Goal: Information Seeking & Learning: Find specific fact

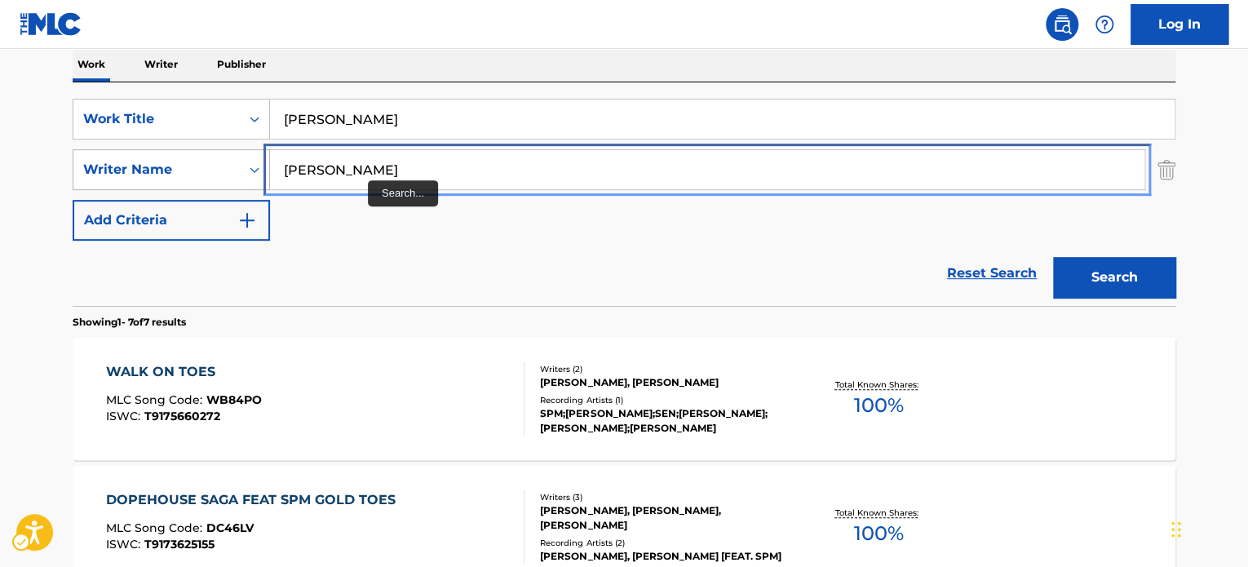
paste input "[PERSON_NAME]"
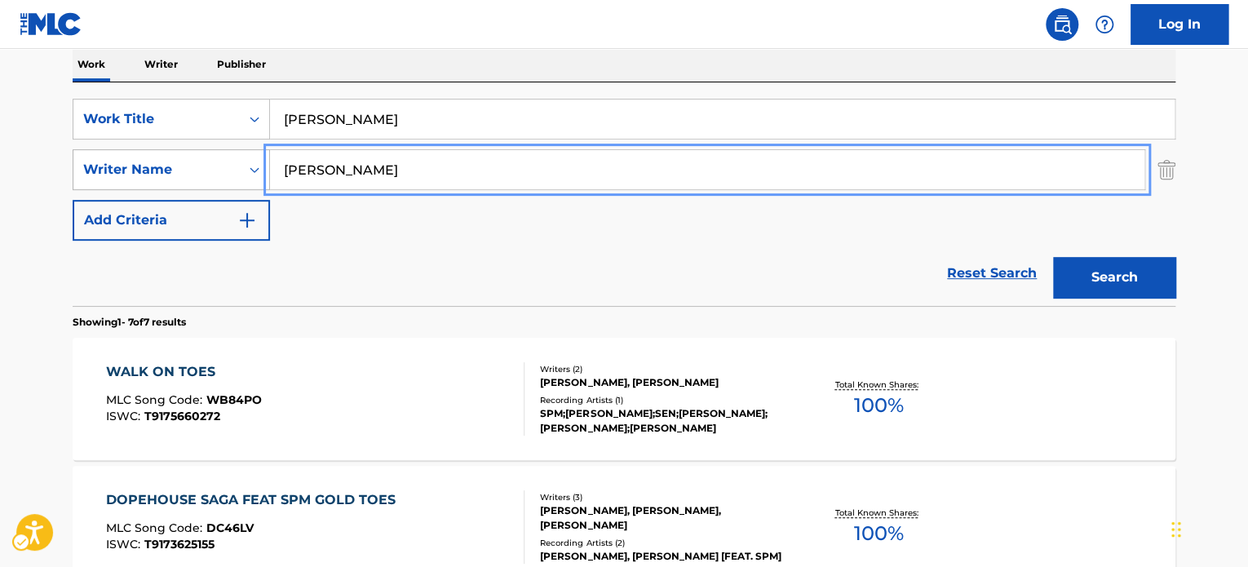
drag, startPoint x: 398, startPoint y: 170, endPoint x: 199, endPoint y: 169, distance: 199.0
click at [199, 169] on div "SearchWithCriteriac091217c-d479-40ad-9ae7-a81d9ae4bae4 Writer Name [PERSON_NAME]" at bounding box center [624, 169] width 1103 height 41
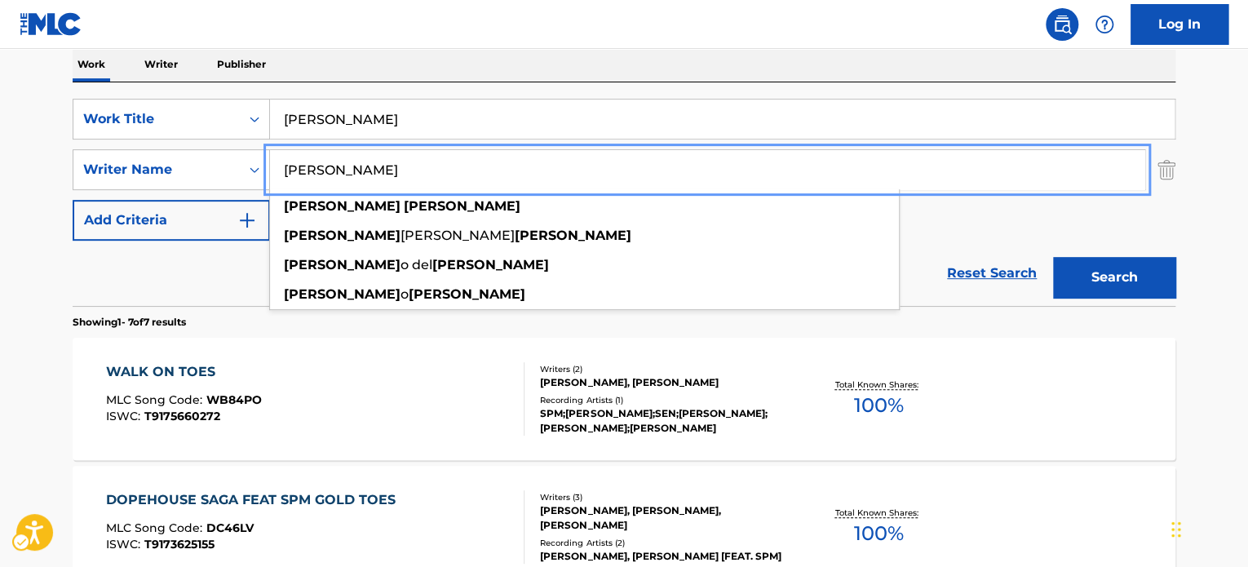
type input "[PERSON_NAME]"
click at [1104, 272] on button "Search" at bounding box center [1114, 277] width 122 height 41
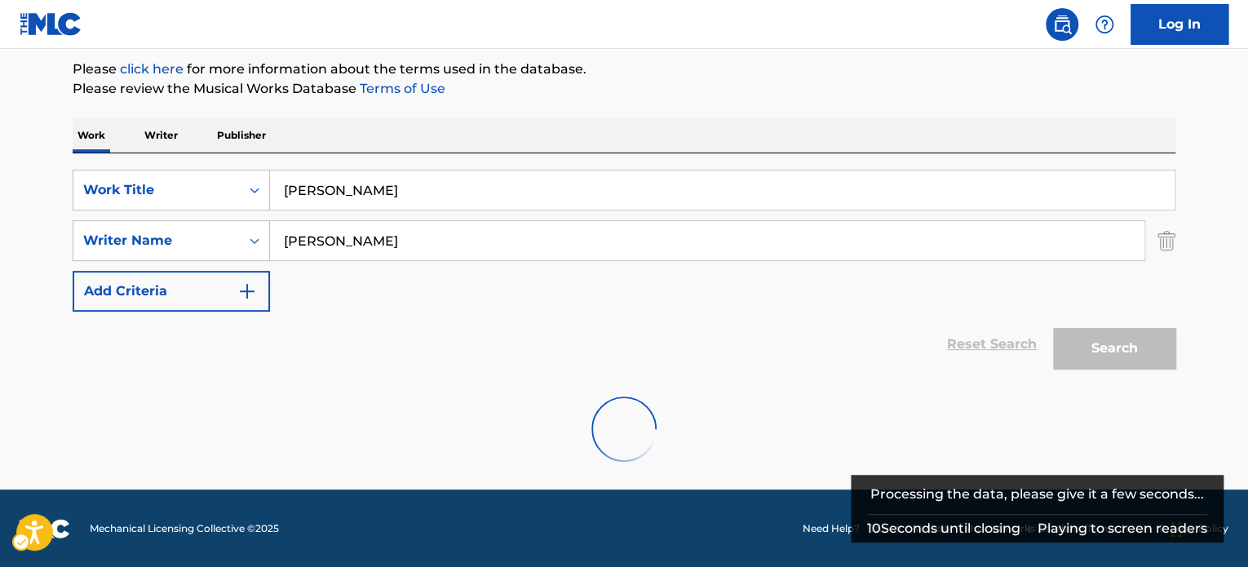
scroll to position [140, 0]
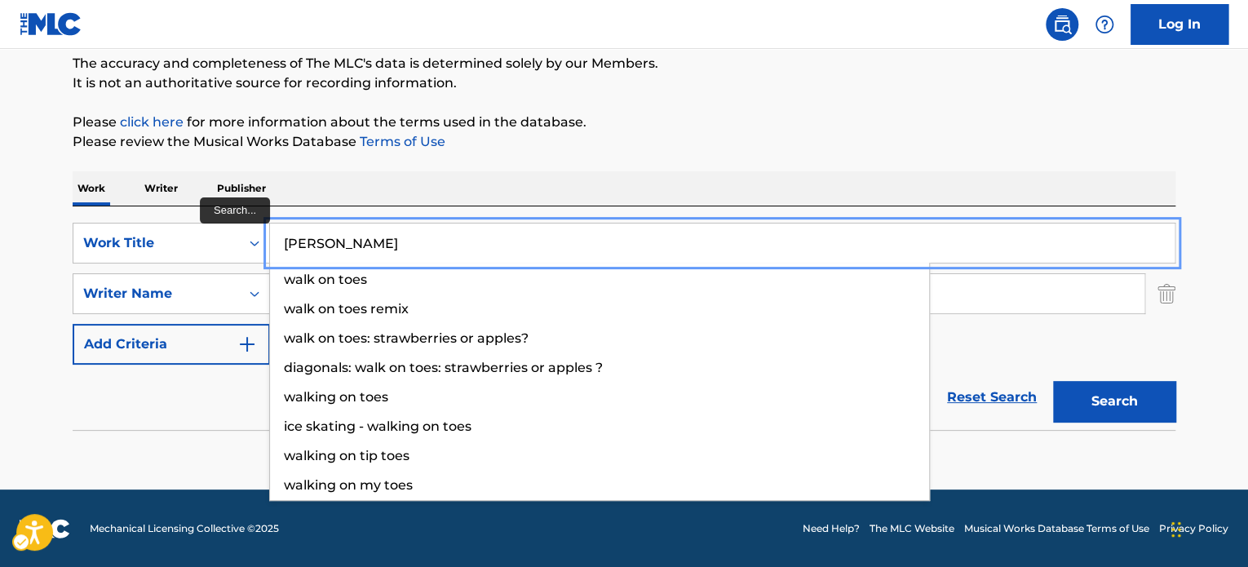
paste input "SURGA DUNIA"
drag, startPoint x: 356, startPoint y: 244, endPoint x: 273, endPoint y: 246, distance: 82.4
click at [273, 246] on input "SSURGA DUNIA" at bounding box center [722, 242] width 905 height 39
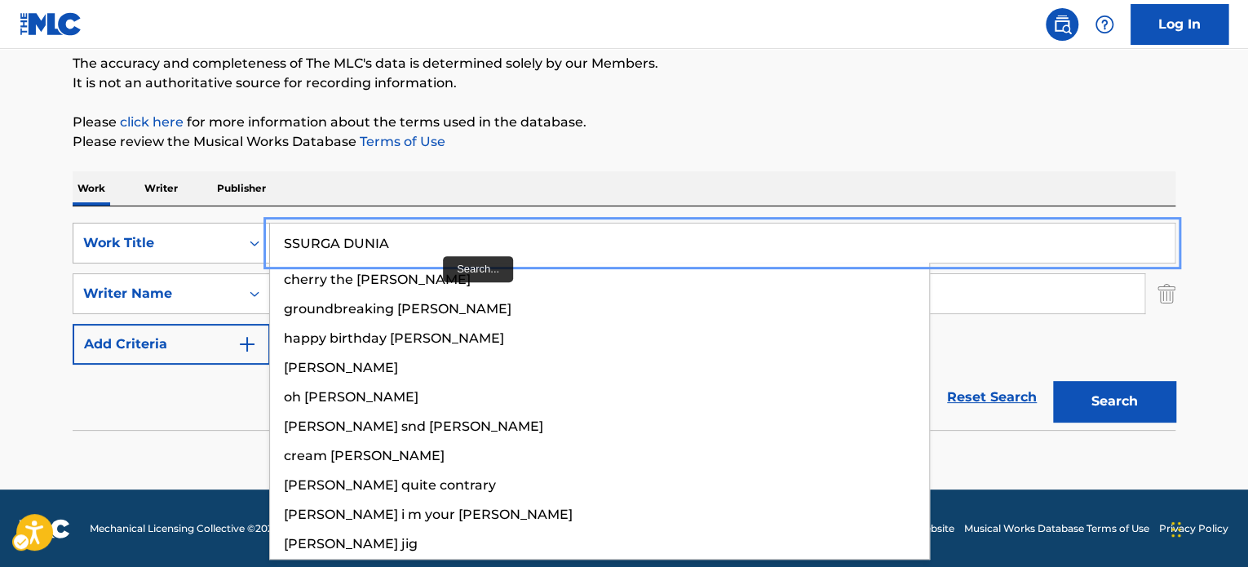
paste input "Search..."
drag, startPoint x: 295, startPoint y: 244, endPoint x: 225, endPoint y: 242, distance: 70.2
click at [225, 242] on div "SearchWithCriteria05ea7645-d3f4-47d5-8641-688efa78a639 Work Title SSURGA [PERSO…" at bounding box center [624, 243] width 1103 height 41
type input "SURGA DUNIA"
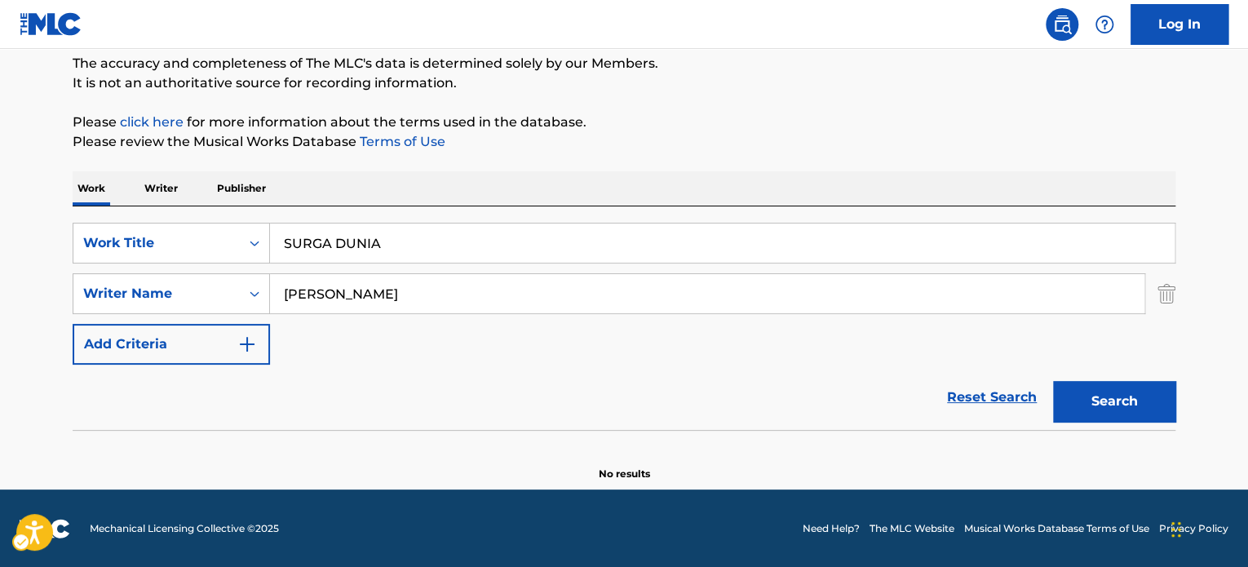
drag, startPoint x: 181, startPoint y: 396, endPoint x: 190, endPoint y: 401, distance: 10.2
click at [183, 398] on div "Reset Search | Submit Search" at bounding box center [624, 397] width 1103 height 65
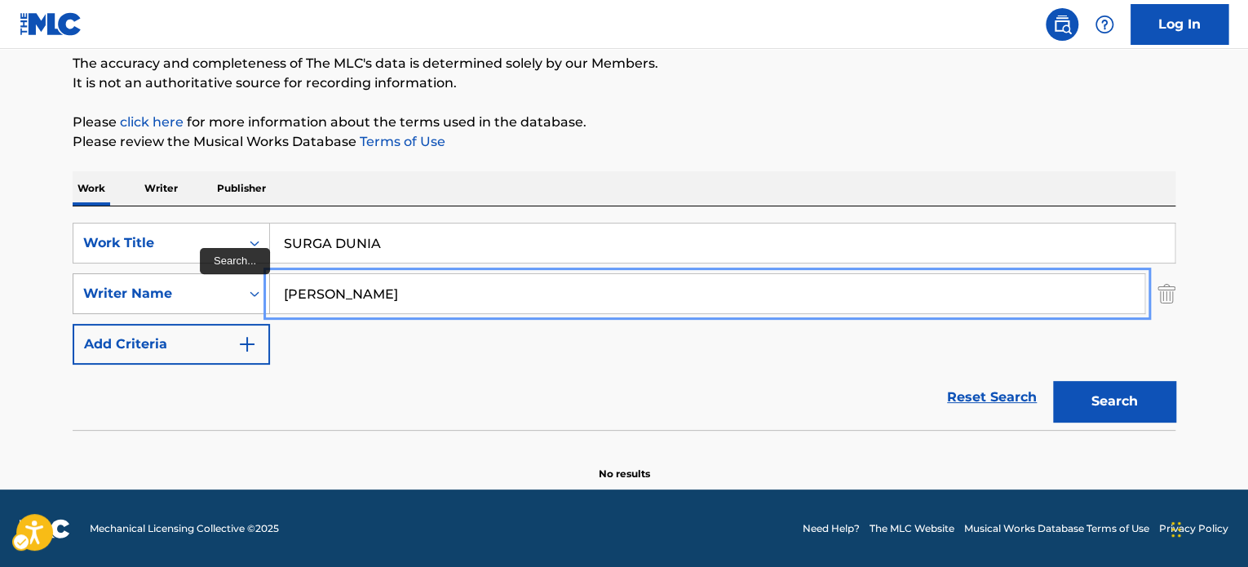
paste input "USTON NAWAWI"
drag, startPoint x: 382, startPoint y: 290, endPoint x: 238, endPoint y: 283, distance: 143.7
click at [238, 283] on div "SearchWithCriteriac091217c-d479-40ad-9ae7-a81d9ae4bae4 Writer Name [PERSON_NAME]" at bounding box center [624, 293] width 1103 height 41
type input "[PERSON_NAME]"
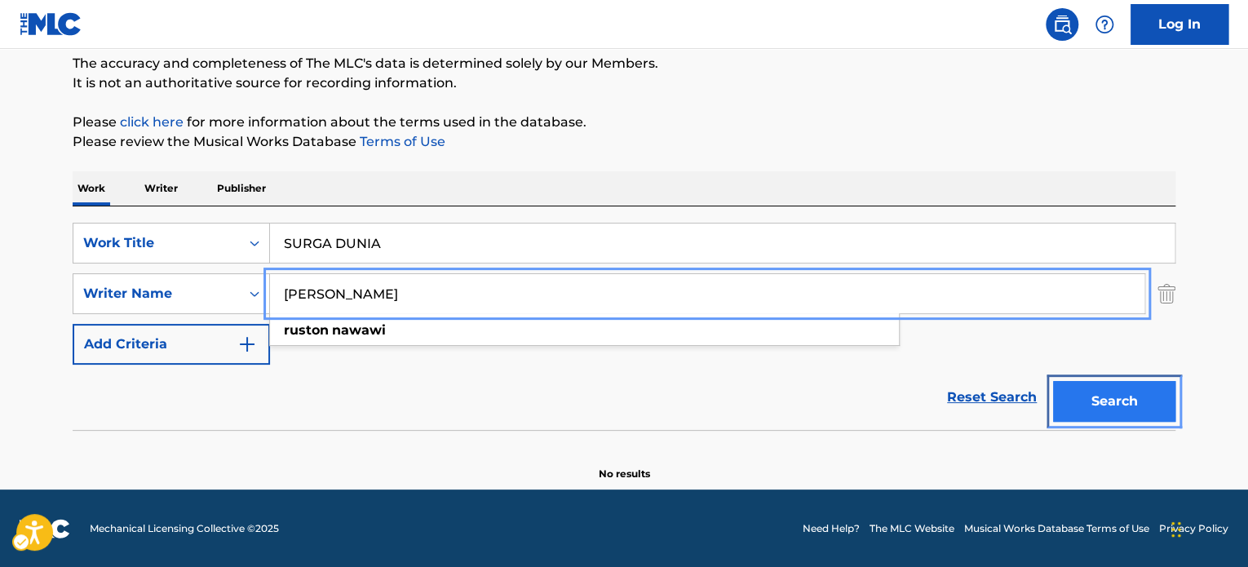
click at [1089, 410] on button "Search" at bounding box center [1114, 401] width 122 height 41
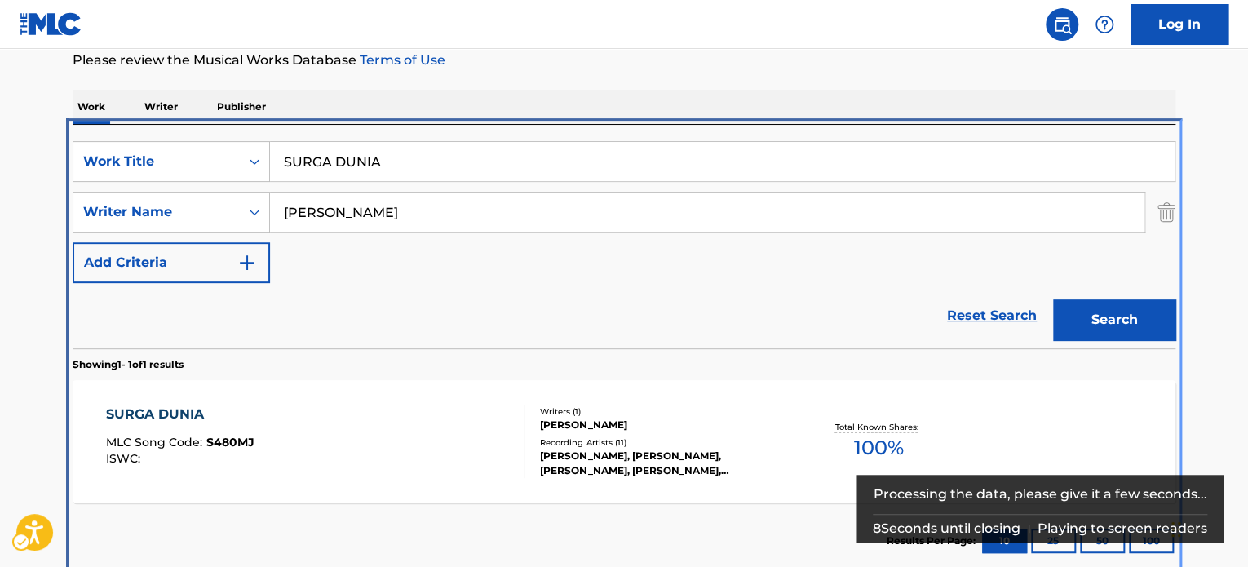
scroll to position [233, 0]
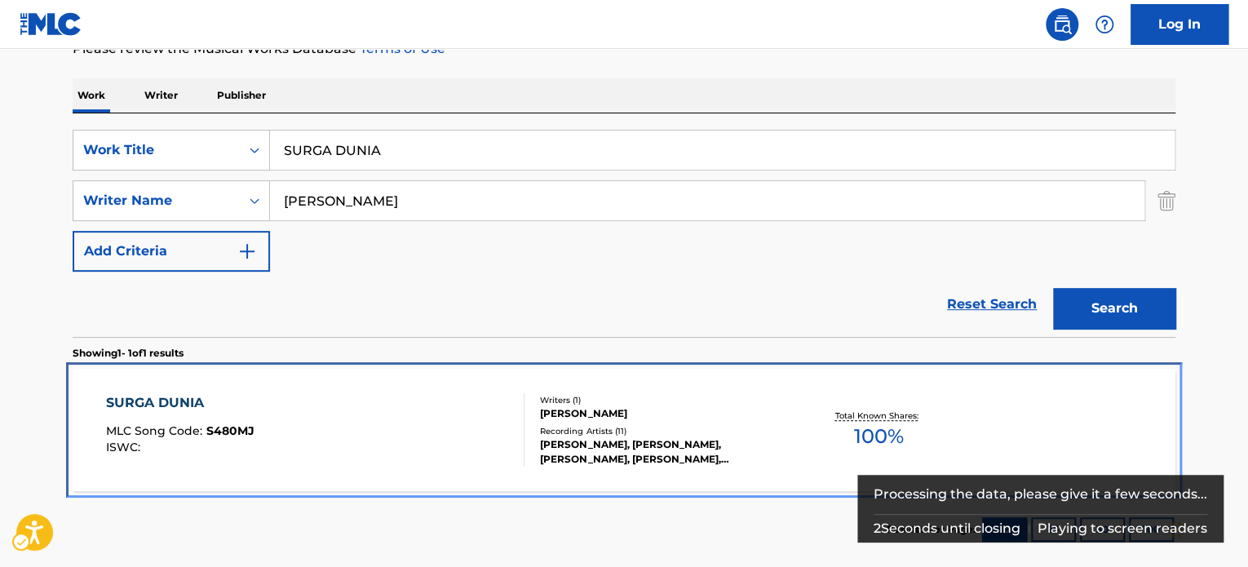
click at [711, 433] on div "Recording Artists ( 11 )" at bounding box center [663, 431] width 246 height 12
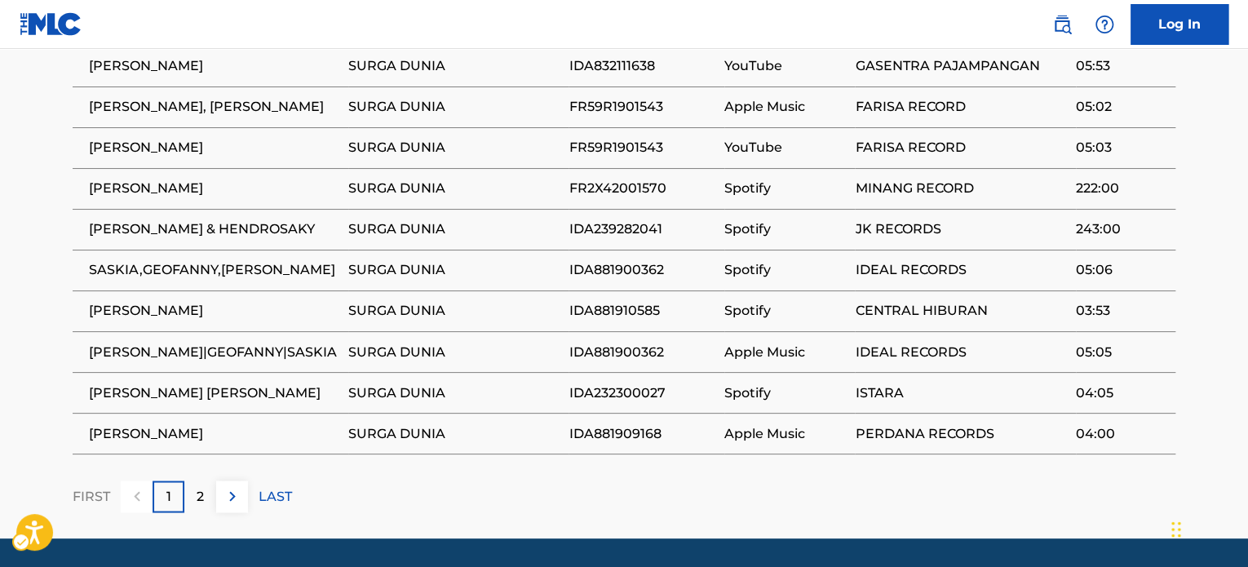
scroll to position [1227, 0]
